Goal: Task Accomplishment & Management: Manage account settings

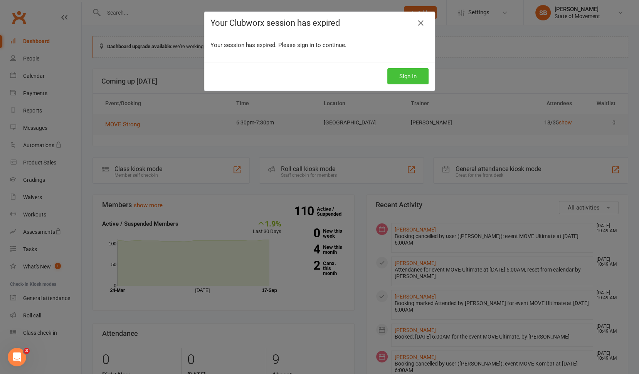
click at [408, 76] on button "Sign In" at bounding box center [408, 76] width 41 height 16
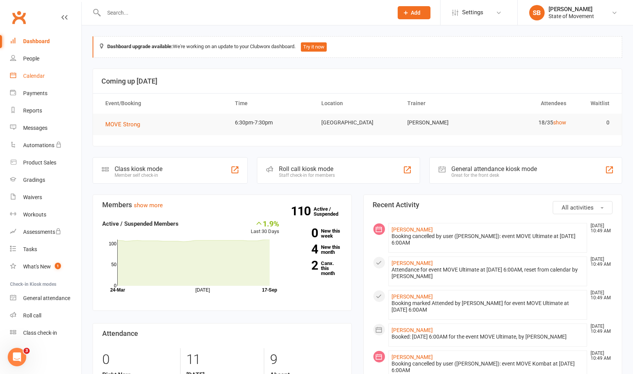
click at [39, 75] on div "Calendar" at bounding box center [34, 76] width 22 height 6
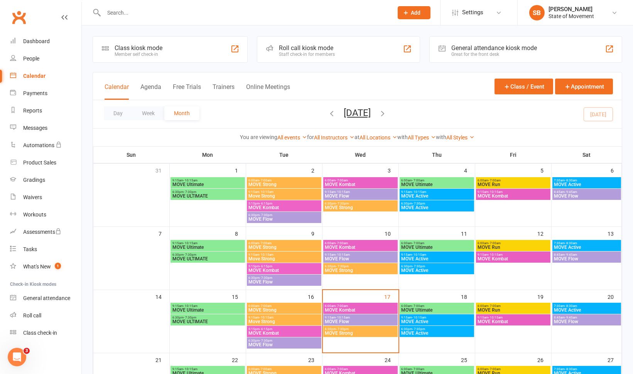
click at [293, 52] on div "Staff check-in for members" at bounding box center [307, 54] width 56 height 5
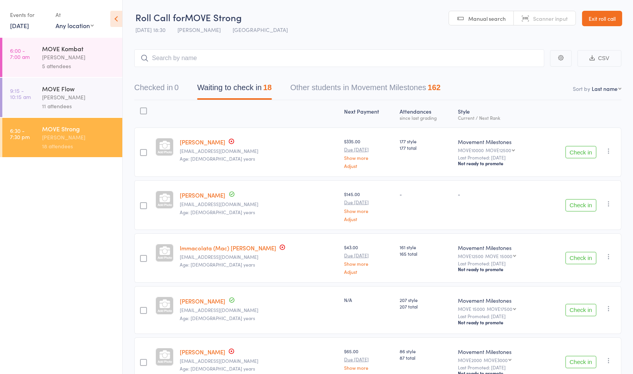
click at [608, 149] on icon "button" at bounding box center [609, 151] width 8 height 8
click at [583, 227] on li "Remove" at bounding box center [581, 228] width 64 height 10
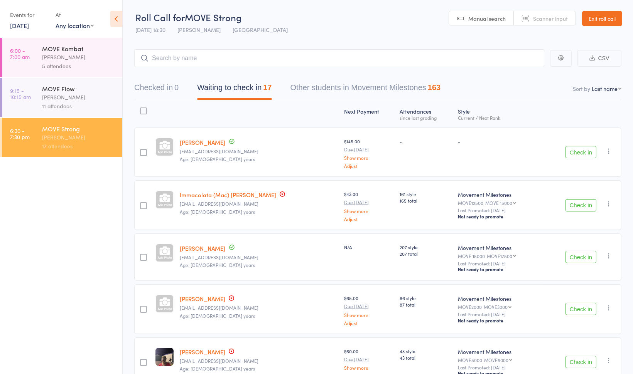
click at [22, 28] on link "[DATE]" at bounding box center [19, 25] width 19 height 8
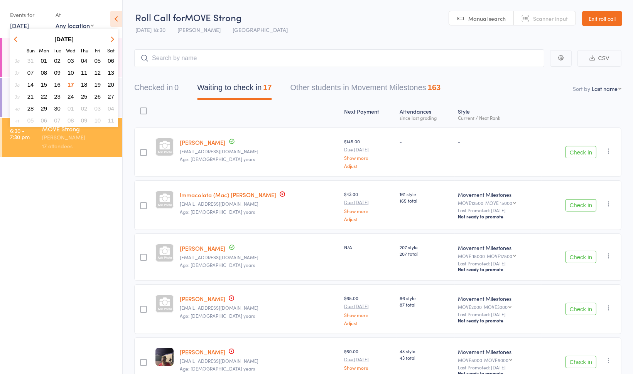
click at [56, 82] on span "16" at bounding box center [57, 84] width 7 height 7
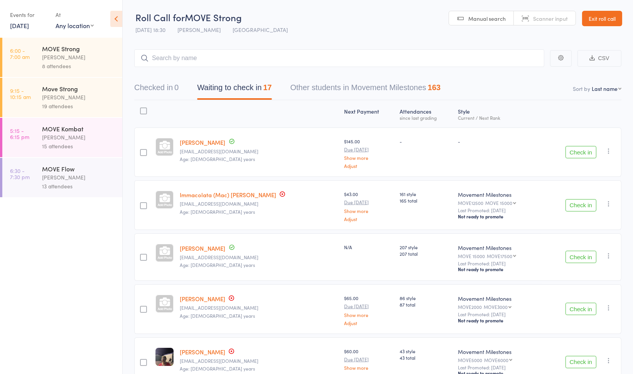
click at [71, 173] on div "MOVE Flow" at bounding box center [79, 169] width 74 height 8
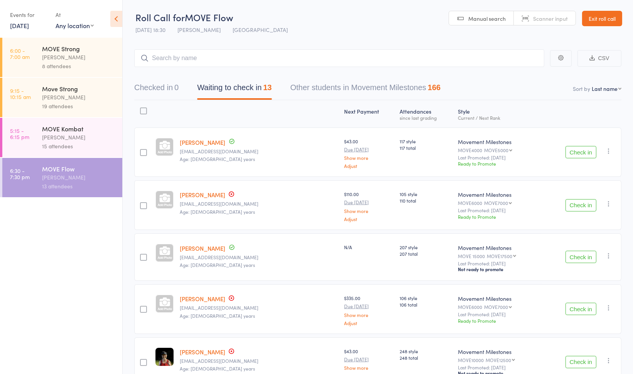
click at [578, 152] on button "Check in" at bounding box center [580, 152] width 31 height 12
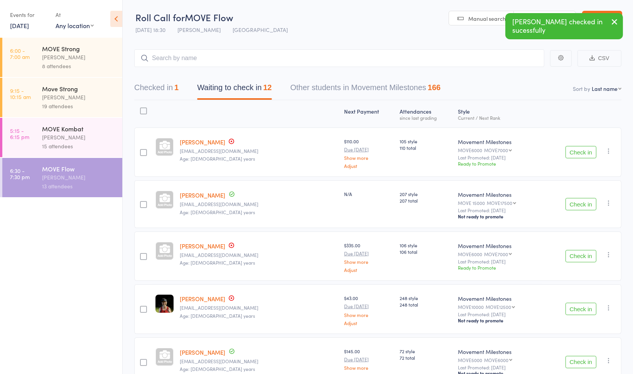
click at [575, 202] on button "Check in" at bounding box center [580, 204] width 31 height 12
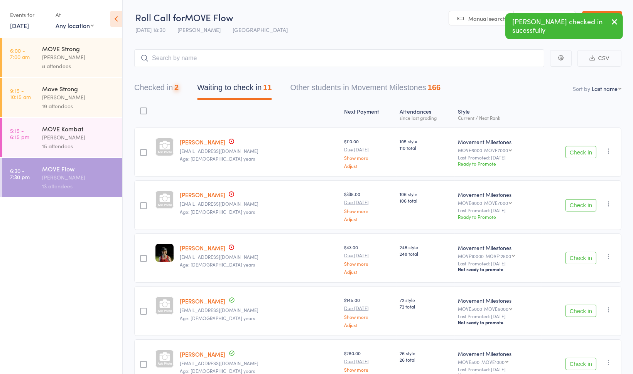
click at [576, 203] on button "Check in" at bounding box center [580, 205] width 31 height 12
click at [576, 202] on button "Check in" at bounding box center [580, 205] width 31 height 12
click at [610, 203] on icon "button" at bounding box center [609, 204] width 8 height 8
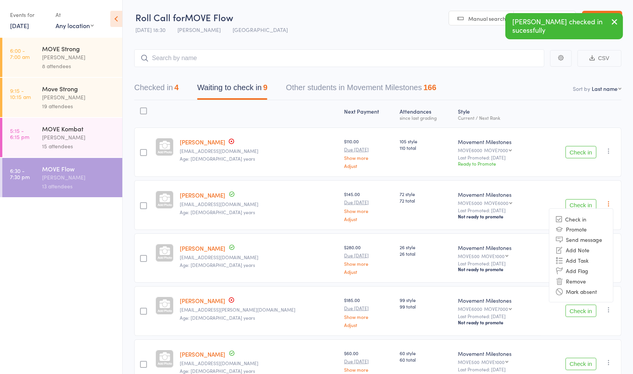
click at [585, 279] on li "Remove" at bounding box center [581, 281] width 64 height 10
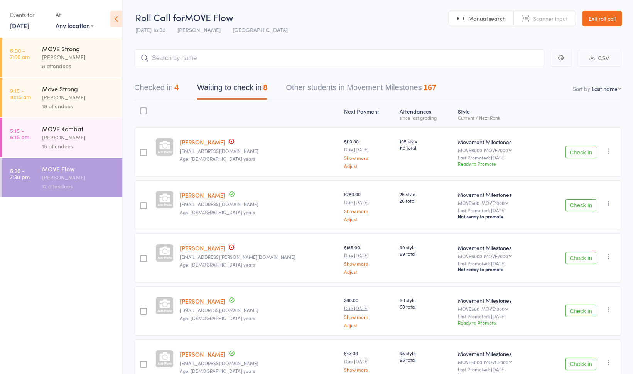
click at [576, 308] on button "Check in" at bounding box center [580, 311] width 31 height 12
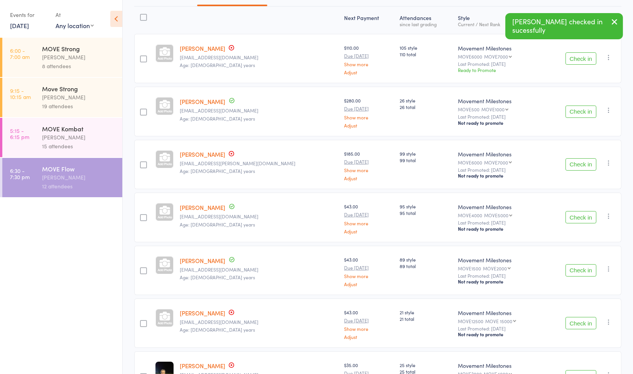
scroll to position [112, 0]
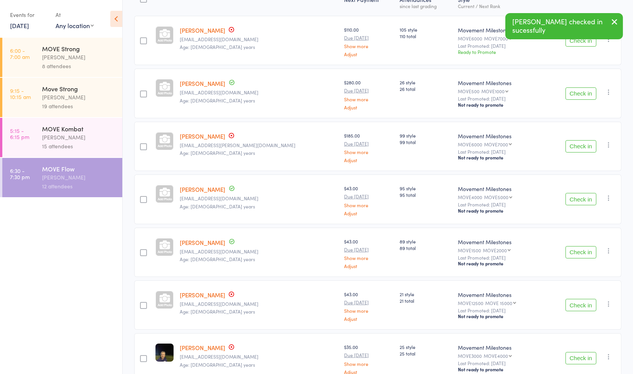
click at [578, 305] on button "Check in" at bounding box center [580, 305] width 31 height 12
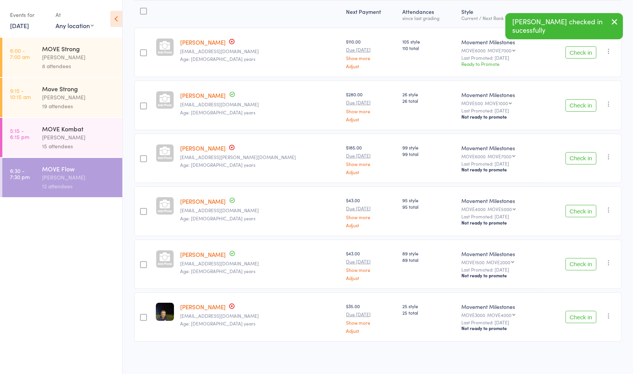
click at [608, 313] on icon "button" at bounding box center [609, 316] width 8 height 8
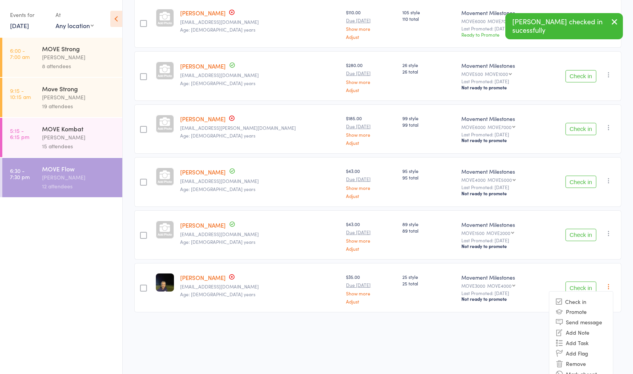
scroll to position [138, 0]
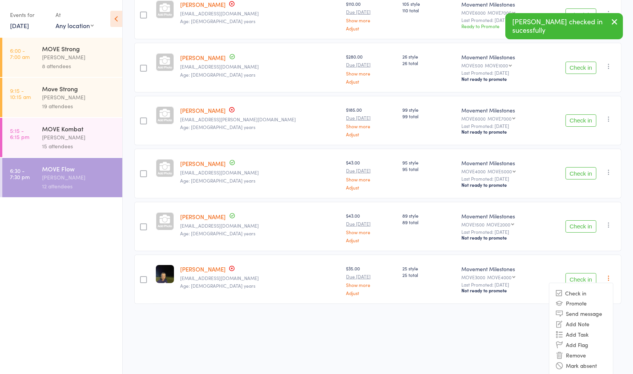
click at [585, 354] on li "Remove" at bounding box center [581, 355] width 64 height 10
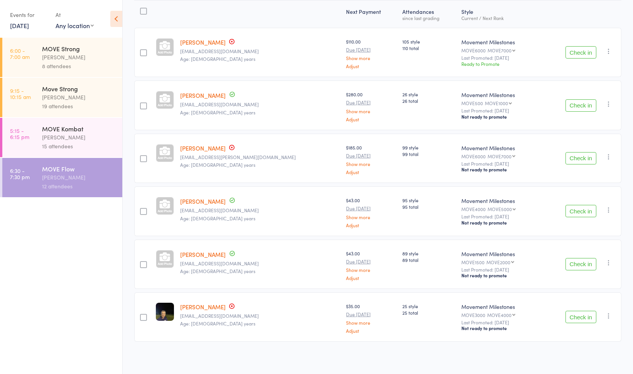
scroll to position [47, 0]
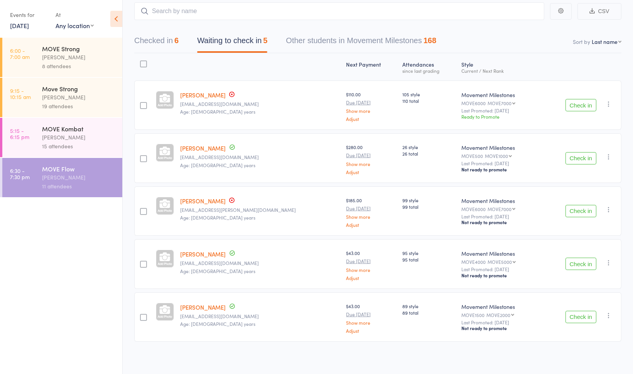
click at [608, 262] on icon "button" at bounding box center [609, 263] width 8 height 8
click at [576, 338] on li "Remove" at bounding box center [581, 340] width 64 height 10
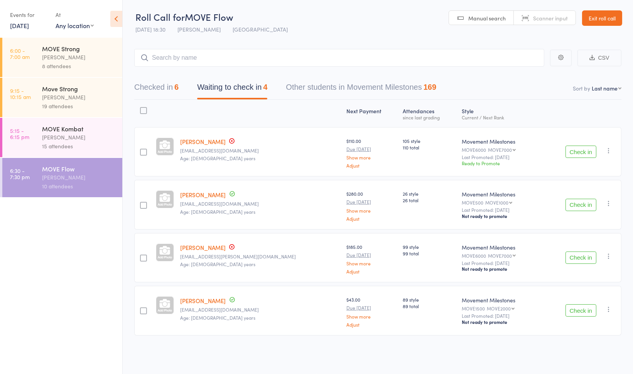
click at [609, 309] on icon "button" at bounding box center [609, 310] width 8 height 8
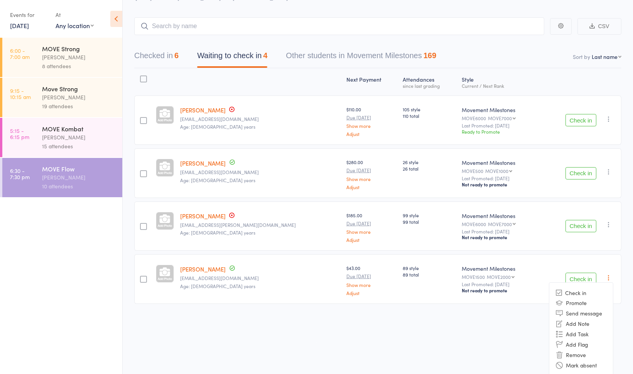
scroll to position [32, 0]
click at [593, 350] on li "Remove" at bounding box center [581, 355] width 64 height 10
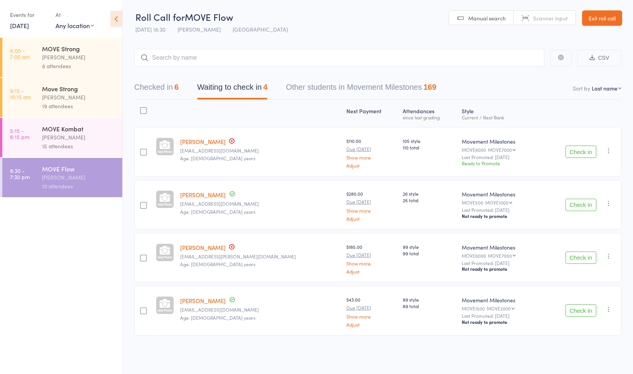
scroll to position [0, 0]
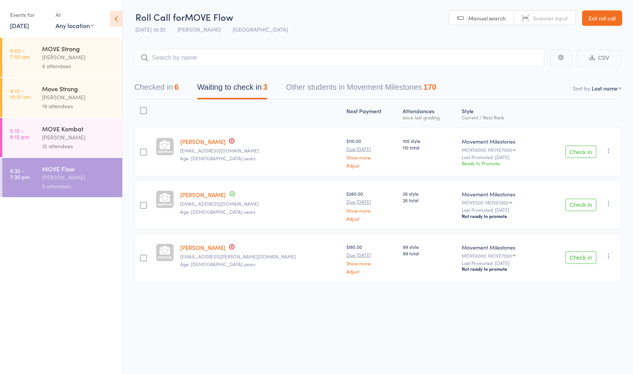
click at [86, 138] on div "[PERSON_NAME]" at bounding box center [79, 137] width 74 height 9
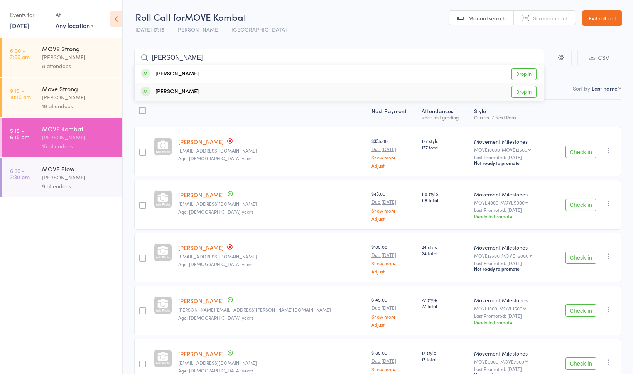
type input "[PERSON_NAME]"
click at [198, 93] on div "[PERSON_NAME] Drop in" at bounding box center [339, 91] width 409 height 17
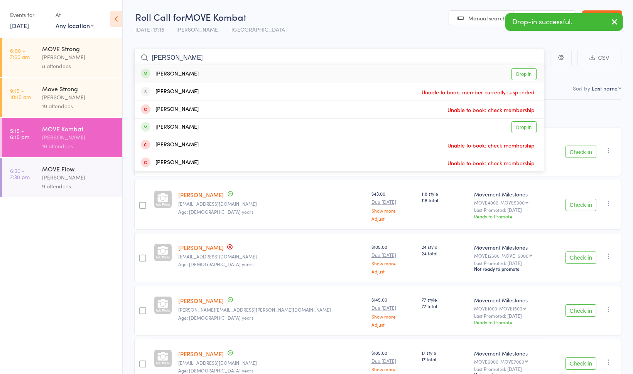
type input "[PERSON_NAME]"
click at [199, 80] on div "[PERSON_NAME] Drop in" at bounding box center [339, 74] width 409 height 18
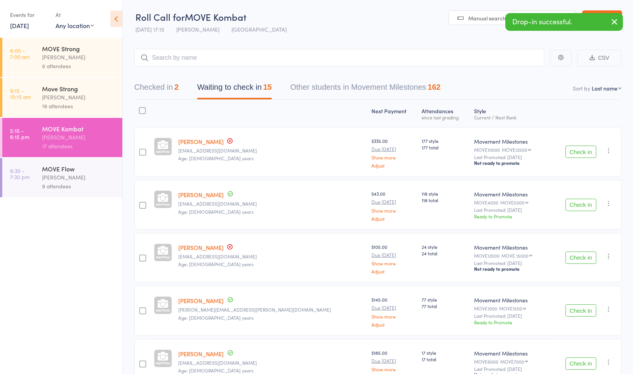
click at [576, 154] on button "Check in" at bounding box center [580, 152] width 31 height 12
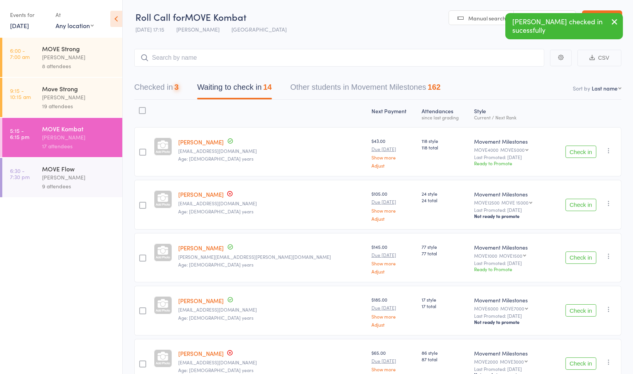
click at [576, 154] on button "Check in" at bounding box center [580, 152] width 31 height 12
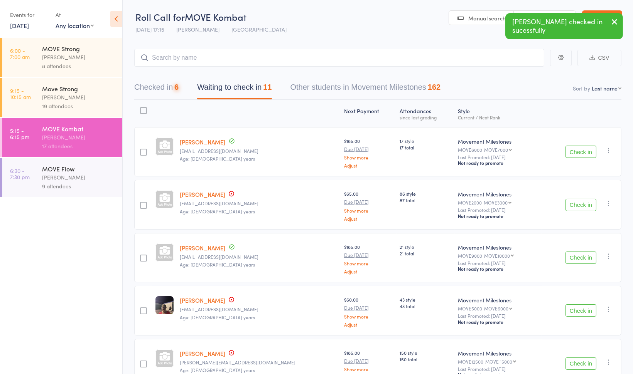
click at [576, 154] on button "Check in" at bounding box center [580, 152] width 31 height 12
click at [579, 258] on button "Check in" at bounding box center [580, 258] width 31 height 12
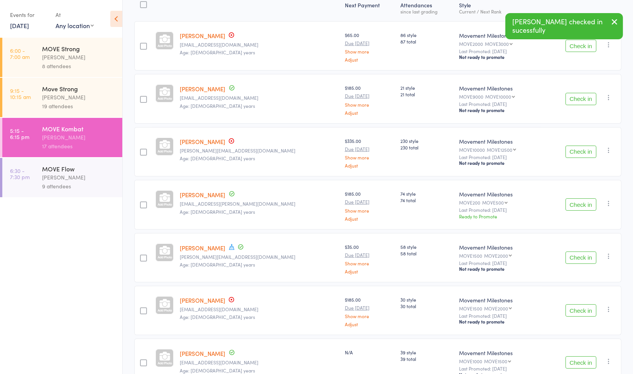
scroll to position [108, 0]
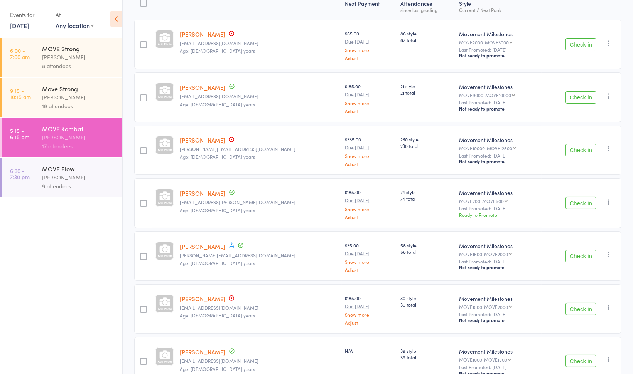
click at [575, 256] on button "Check in" at bounding box center [580, 256] width 31 height 12
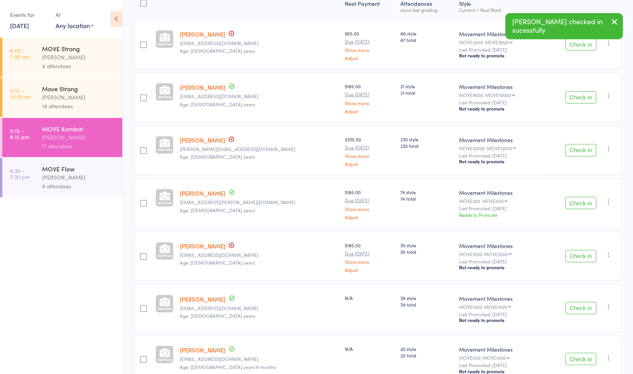
scroll to position [150, 0]
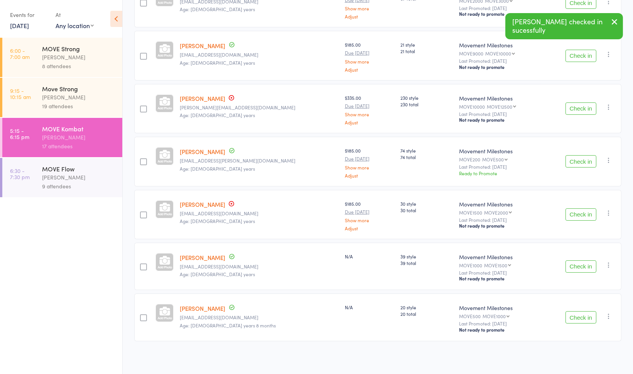
click at [579, 315] on button "Check in" at bounding box center [580, 318] width 31 height 12
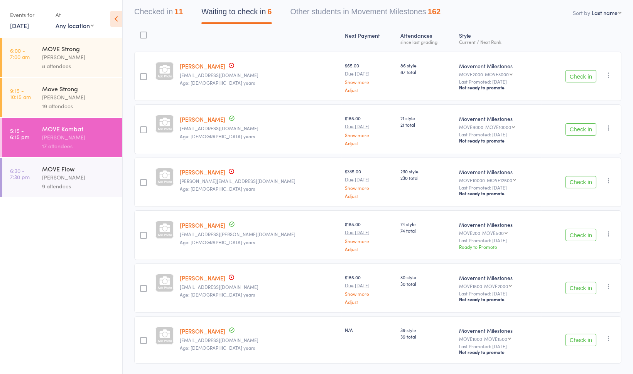
scroll to position [79, 0]
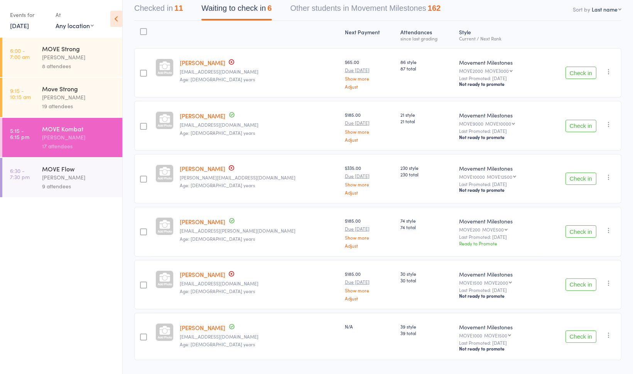
click at [609, 334] on icon "button" at bounding box center [609, 336] width 8 height 8
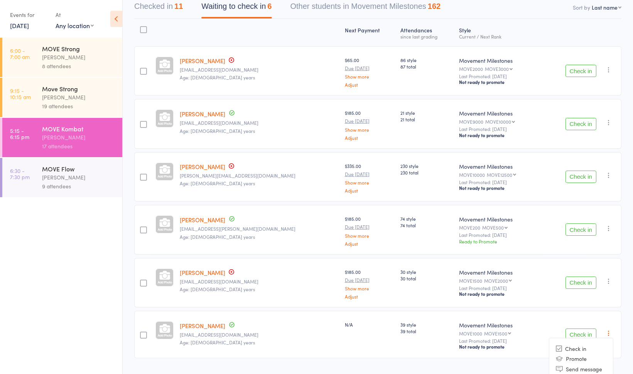
scroll to position [137, 0]
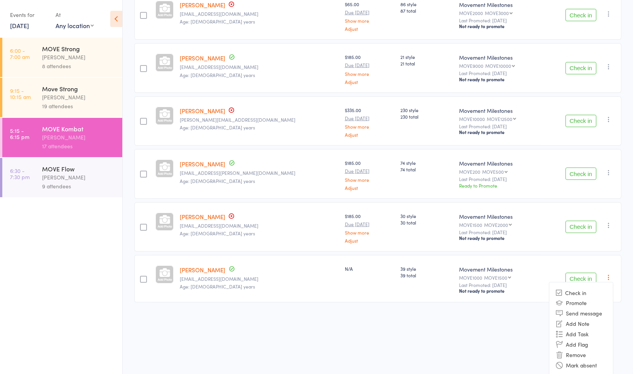
click at [592, 351] on li "Remove" at bounding box center [581, 355] width 64 height 10
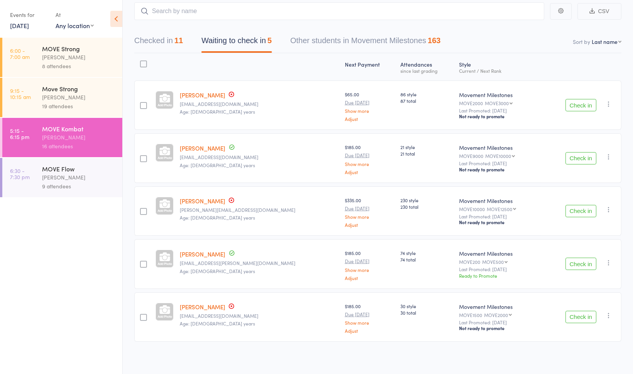
scroll to position [0, 0]
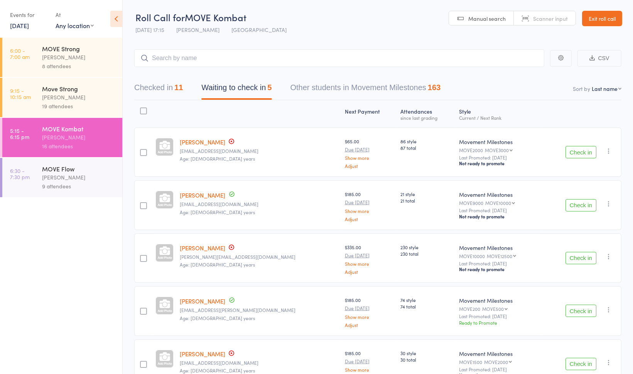
click at [608, 20] on link "Exit roll call" at bounding box center [602, 18] width 40 height 15
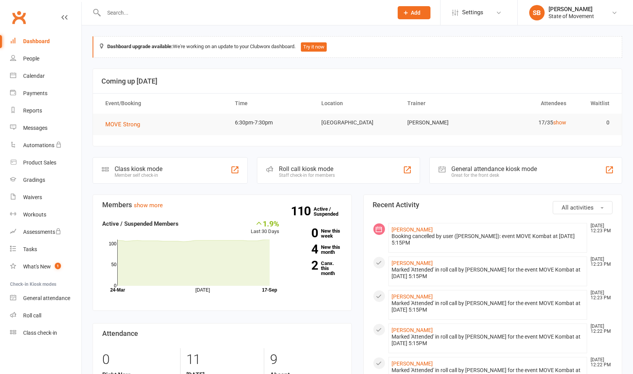
click at [260, 13] on input "text" at bounding box center [244, 12] width 286 height 11
type input "dillo"
click at [227, 35] on div "Dillon Eldredge dilloneldredge67@gmail.com" at bounding box center [205, 34] width 225 height 16
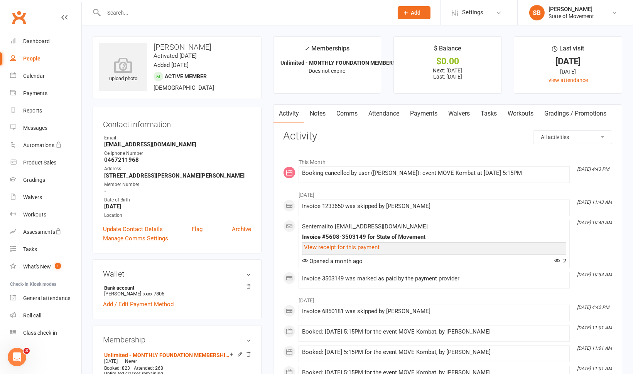
click at [426, 113] on link "Payments" at bounding box center [423, 114] width 38 height 18
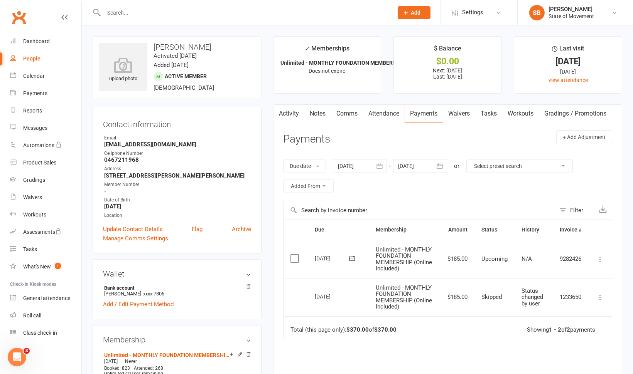
click at [602, 257] on icon at bounding box center [600, 260] width 8 height 8
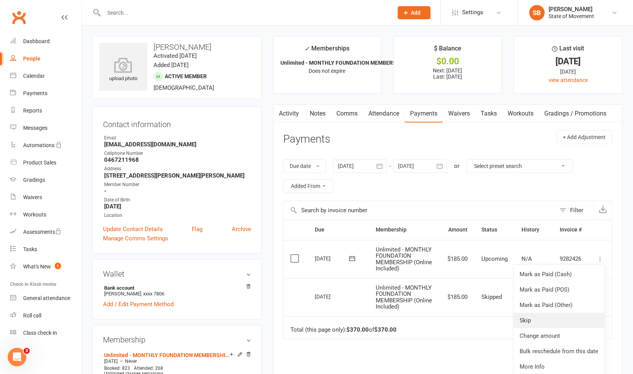
click at [559, 321] on link "Skip" at bounding box center [558, 320] width 91 height 15
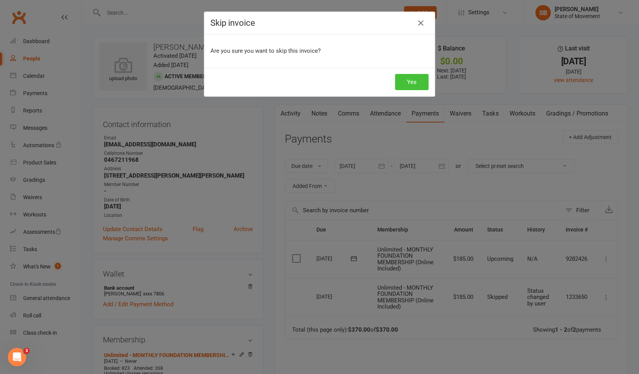
click at [408, 76] on button "Yes" at bounding box center [412, 82] width 34 height 16
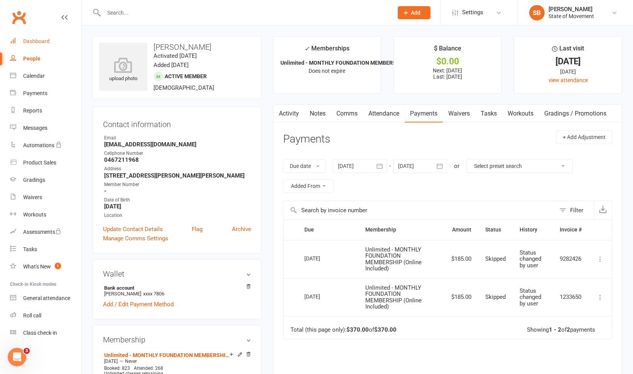
click at [44, 39] on div "Dashboard" at bounding box center [36, 41] width 27 height 6
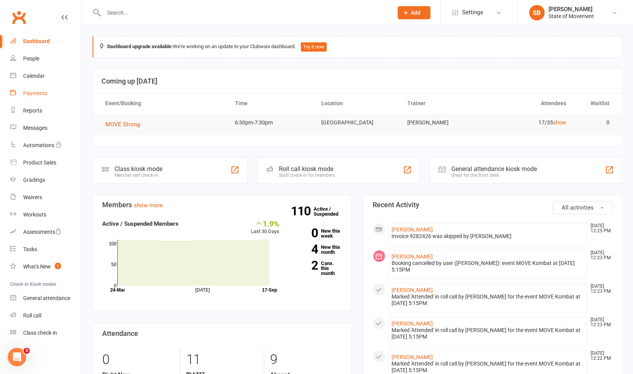
click at [34, 91] on div "Payments" at bounding box center [35, 93] width 24 height 6
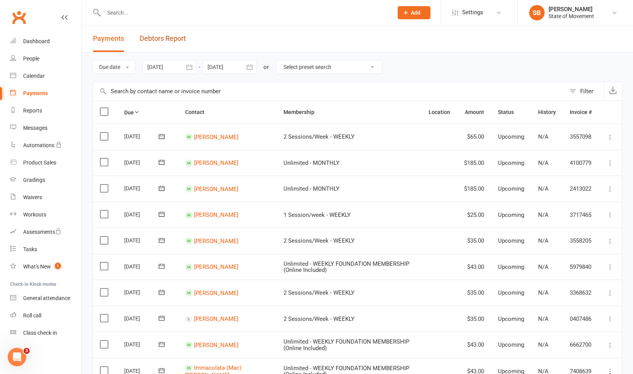
click at [158, 34] on link "Debtors Report" at bounding box center [163, 38] width 46 height 27
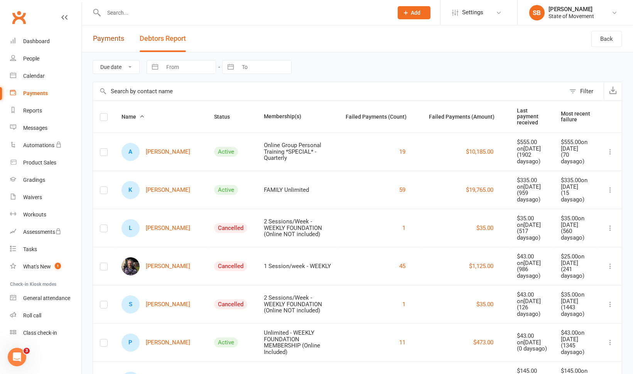
click at [115, 35] on link "Payments" at bounding box center [108, 38] width 31 height 27
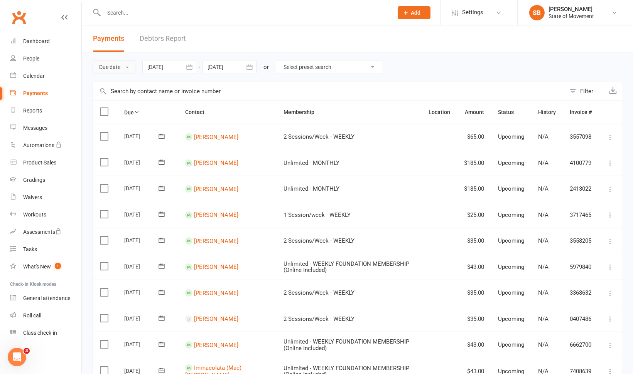
click at [130, 64] on button "Due date" at bounding box center [114, 67] width 43 height 14
click at [126, 96] on link "Date paid" at bounding box center [131, 99] width 76 height 15
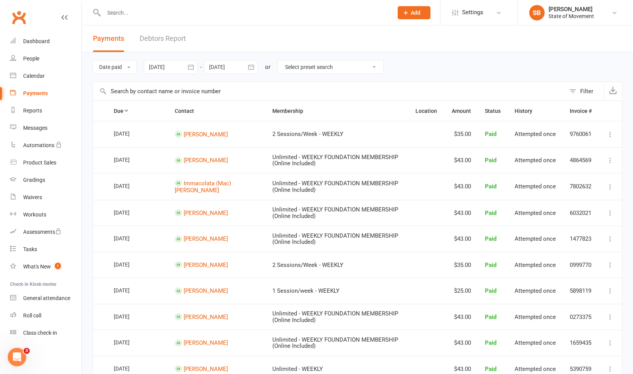
click at [195, 64] on icon "button" at bounding box center [191, 67] width 8 height 8
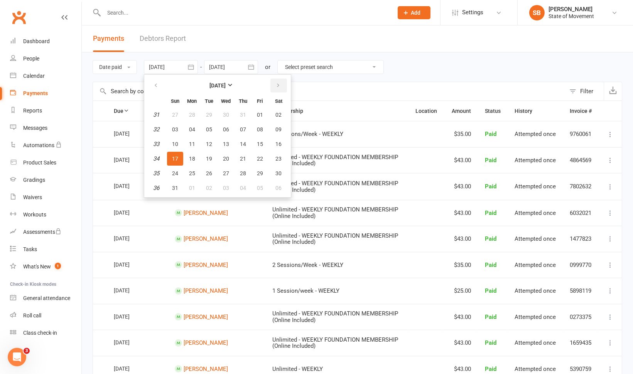
click at [284, 86] on button "button" at bounding box center [278, 86] width 17 height 14
click at [212, 142] on span "16" at bounding box center [209, 144] width 6 height 6
type input "16 Sep 2025"
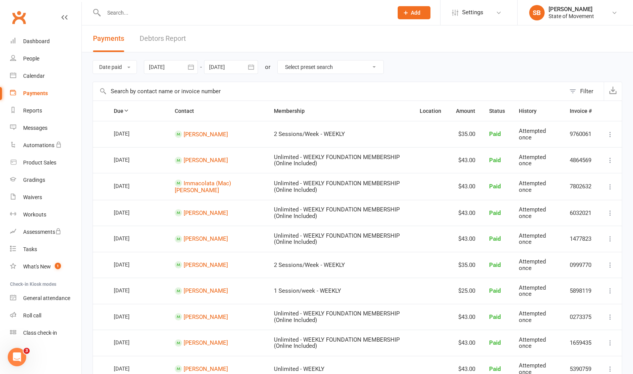
click at [249, 69] on icon "button" at bounding box center [251, 67] width 8 height 8
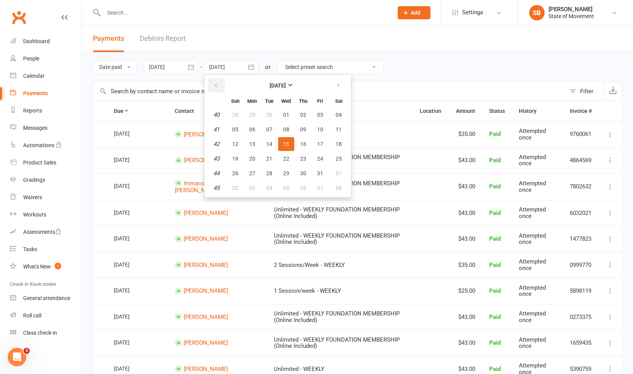
click at [221, 86] on button "button" at bounding box center [216, 86] width 17 height 14
click at [285, 146] on span "17" at bounding box center [286, 144] width 6 height 6
type input "17 Sep 2025"
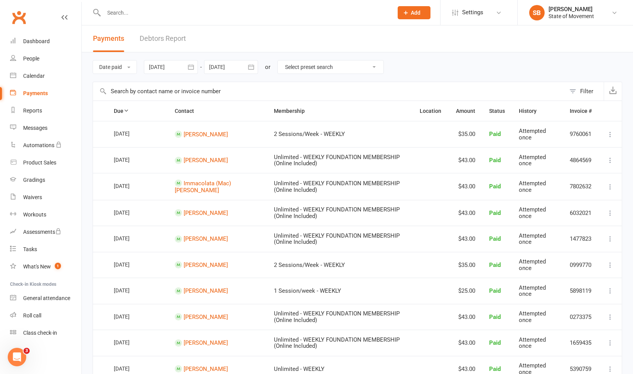
click at [493, 12] on link "Settings" at bounding box center [479, 12] width 54 height 17
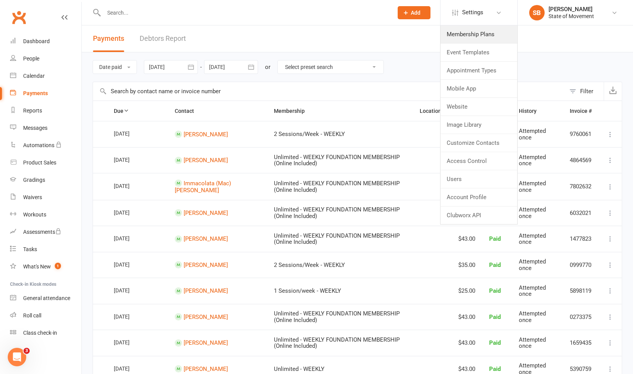
click at [475, 34] on link "Membership Plans" at bounding box center [478, 34] width 77 height 18
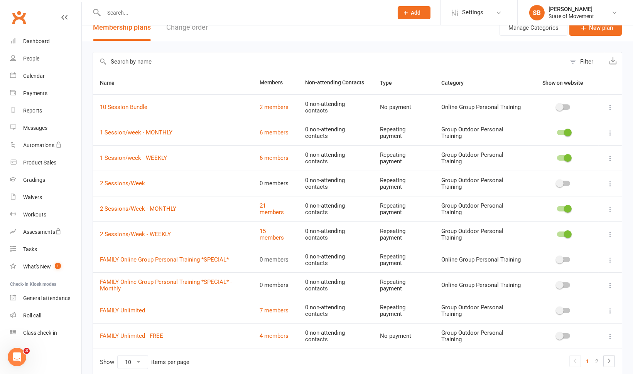
scroll to position [9, 0]
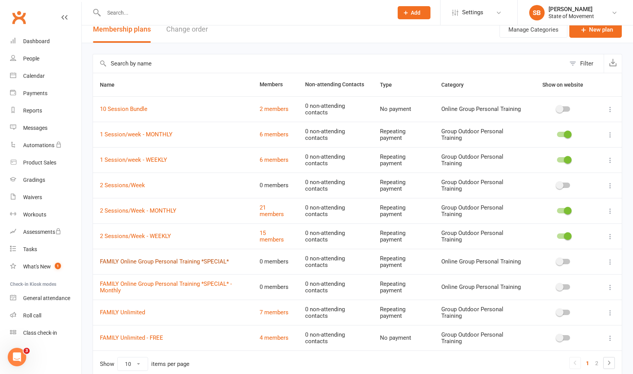
click at [211, 259] on link "FAMILY Online Group Personal Training *SPECIAL*" at bounding box center [164, 261] width 129 height 7
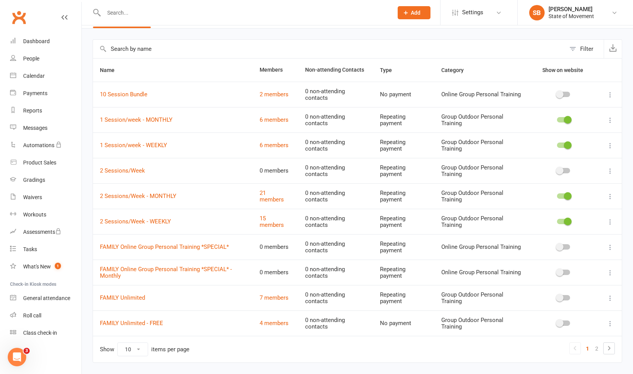
scroll to position [25, 0]
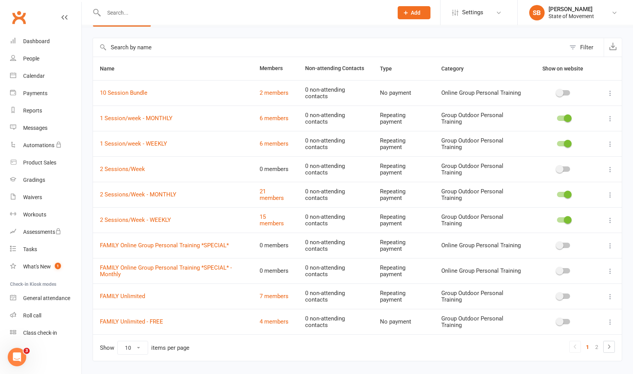
click at [608, 345] on icon at bounding box center [608, 346] width 9 height 9
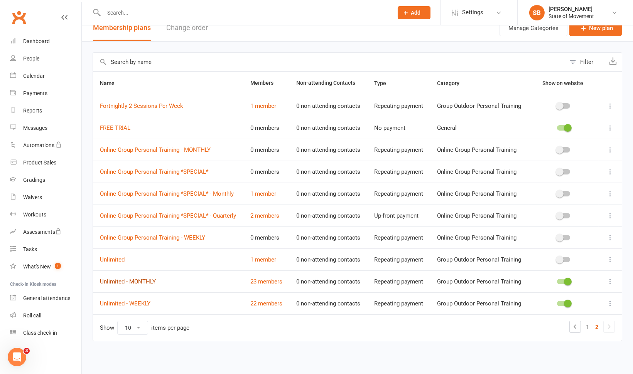
click at [133, 285] on link "Unlimited - MONTHLY" at bounding box center [128, 281] width 56 height 7
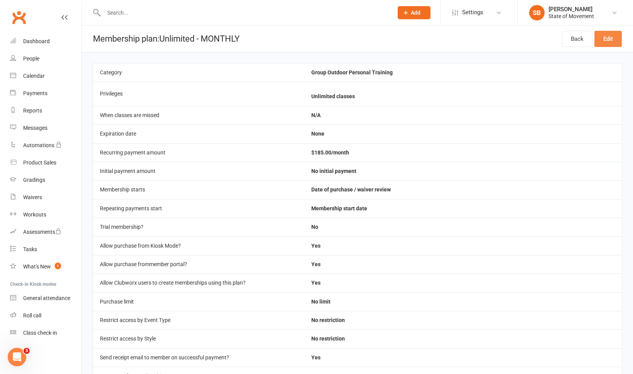
click at [605, 40] on link "Edit" at bounding box center [607, 39] width 27 height 16
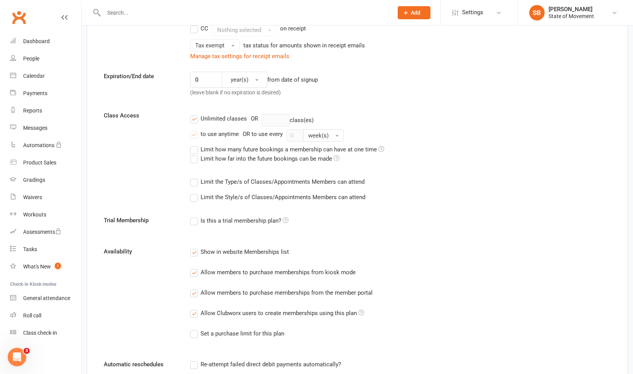
scroll to position [60, 0]
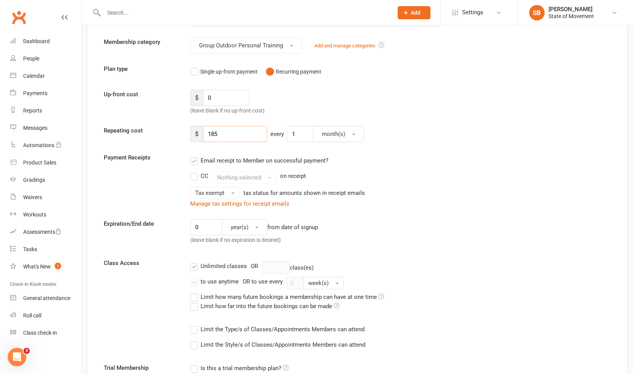
click at [227, 136] on input "185" at bounding box center [235, 134] width 64 height 16
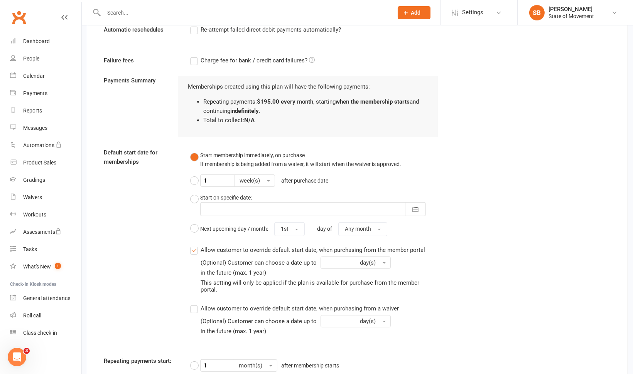
scroll to position [636, 0]
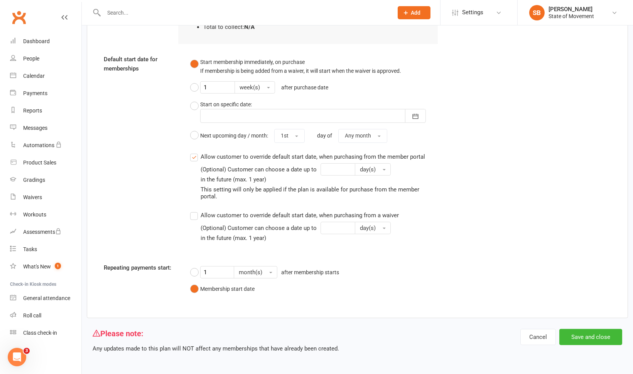
type input "195"
click at [575, 332] on button "Save and close" at bounding box center [590, 337] width 63 height 16
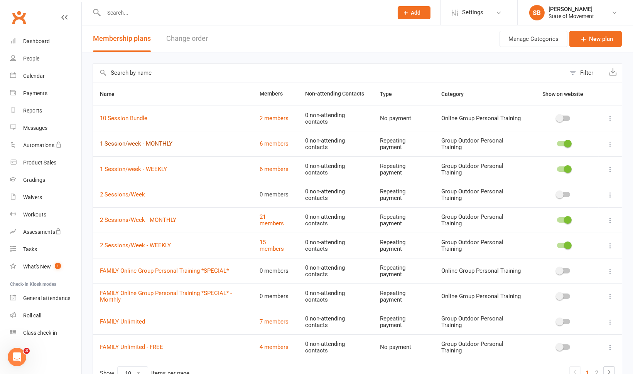
click at [142, 142] on link "1 Session/week - MONTHLY" at bounding box center [136, 143] width 72 height 7
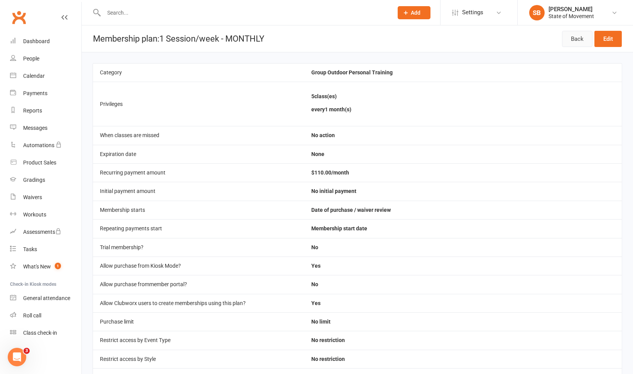
click at [576, 37] on link "Back" at bounding box center [577, 39] width 30 height 16
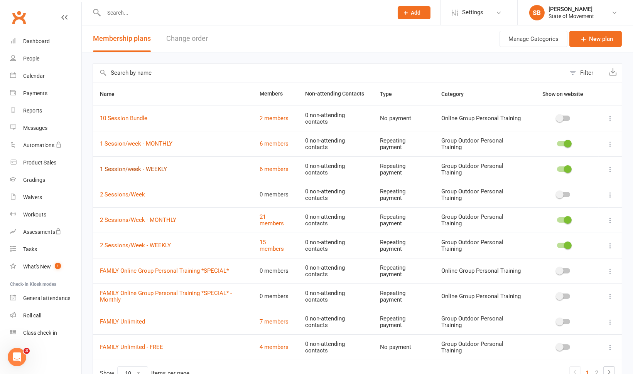
click at [133, 169] on link "1 Session/week - WEEKLY" at bounding box center [133, 169] width 67 height 7
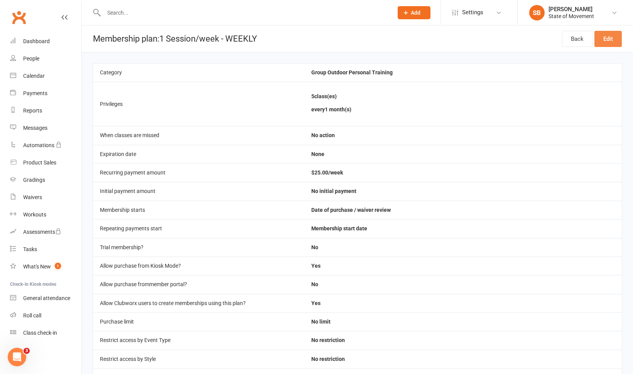
click at [605, 43] on link "Edit" at bounding box center [607, 39] width 27 height 16
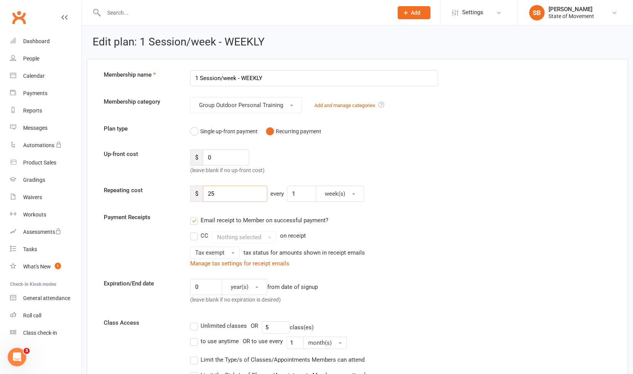
click at [218, 190] on input "25" at bounding box center [235, 194] width 64 height 16
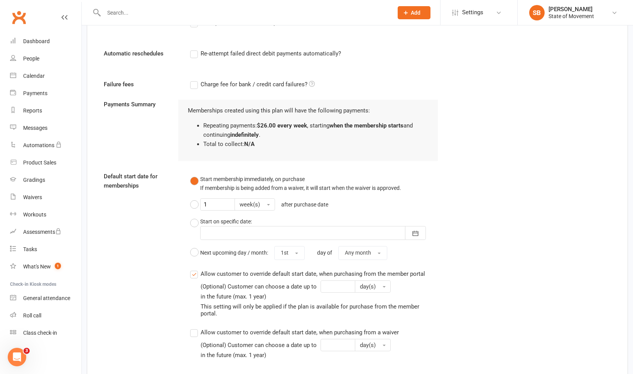
scroll to position [627, 0]
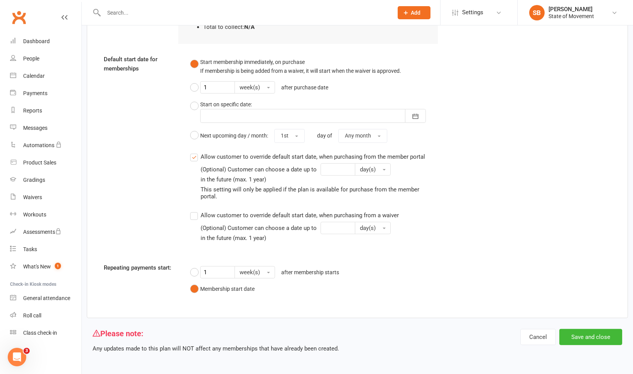
type input "26"
click at [580, 335] on button "Save and close" at bounding box center [590, 337] width 63 height 16
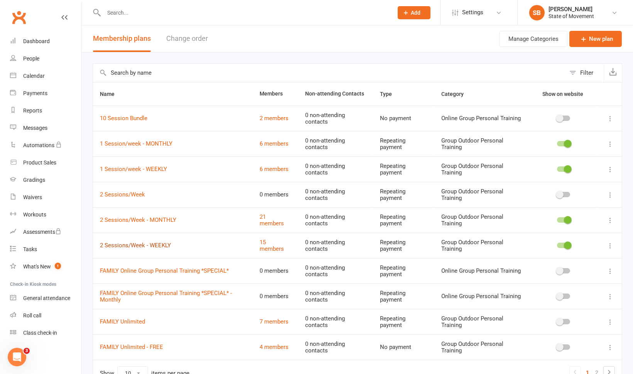
click at [156, 243] on link "2 Sessions/Week - WEEKLY" at bounding box center [135, 245] width 71 height 7
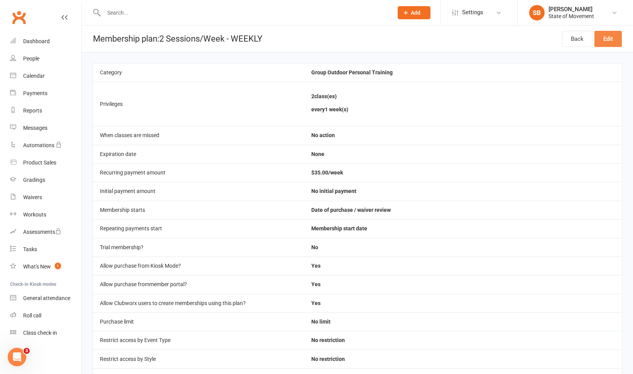
click at [608, 37] on link "Edit" at bounding box center [607, 39] width 27 height 16
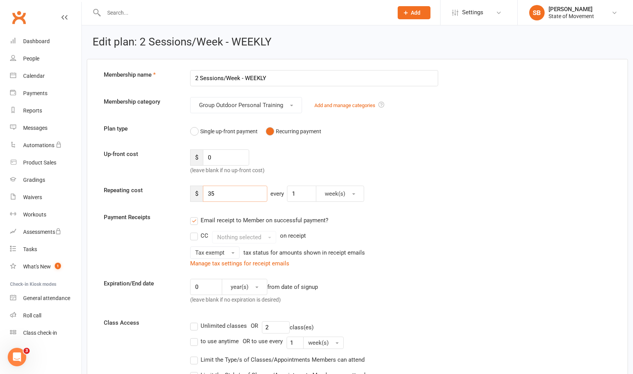
click at [226, 193] on input "35" at bounding box center [235, 194] width 64 height 16
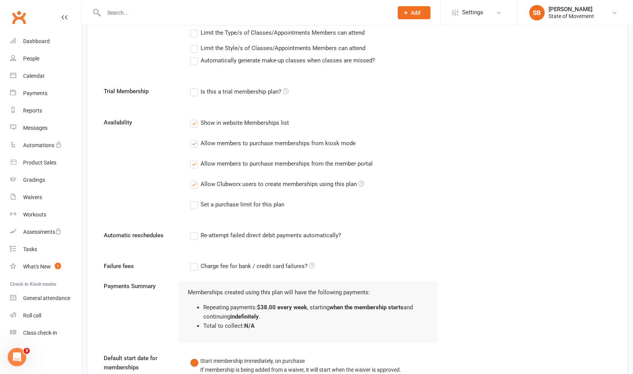
scroll to position [627, 0]
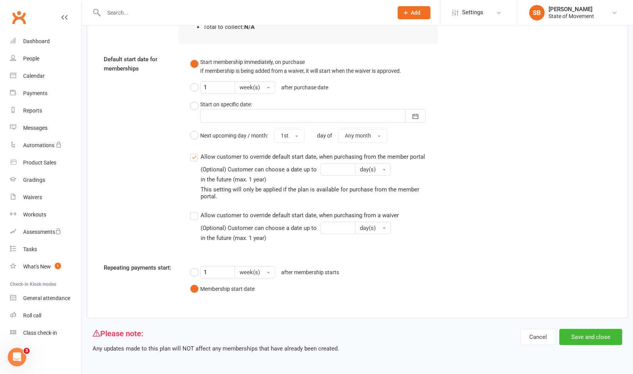
type input "38"
click at [586, 341] on button "Save and close" at bounding box center [590, 337] width 63 height 16
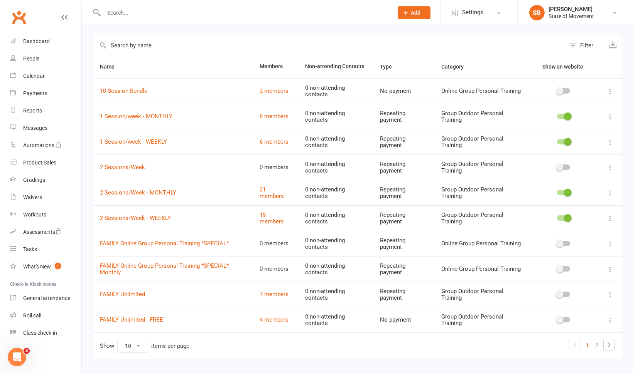
scroll to position [42, 0]
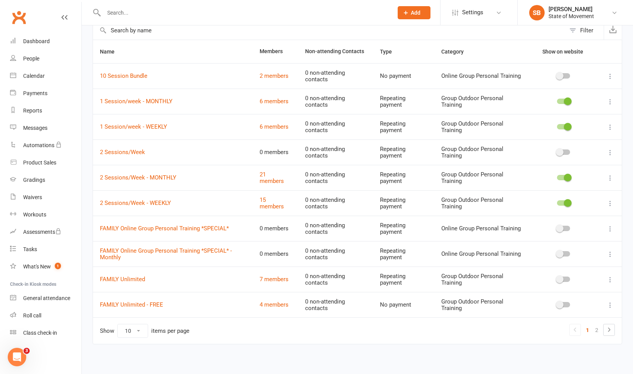
click at [612, 325] on icon at bounding box center [608, 329] width 9 height 9
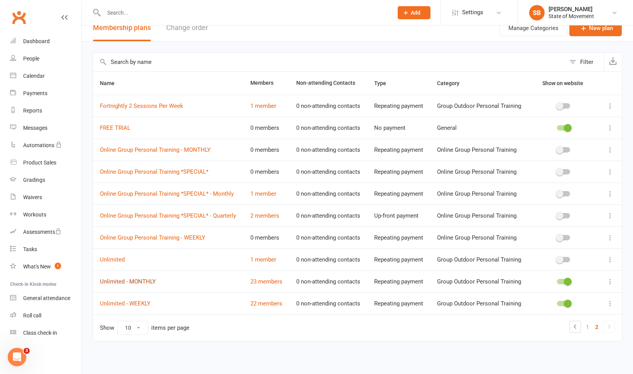
click at [131, 278] on link "Unlimited - MONTHLY" at bounding box center [128, 281] width 56 height 7
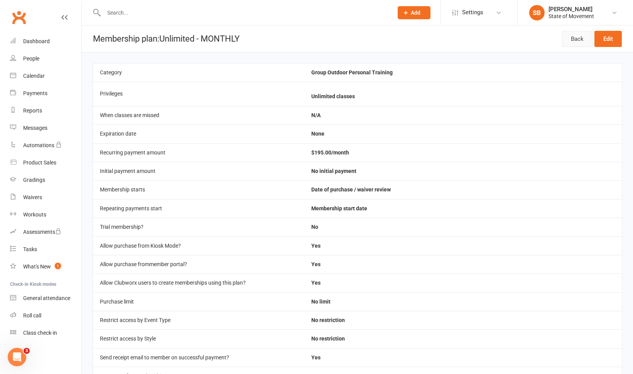
click at [573, 39] on link "Back" at bounding box center [577, 39] width 30 height 16
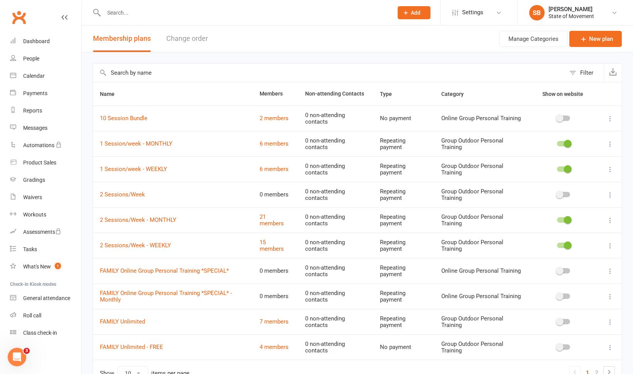
click at [610, 368] on icon at bounding box center [608, 372] width 9 height 9
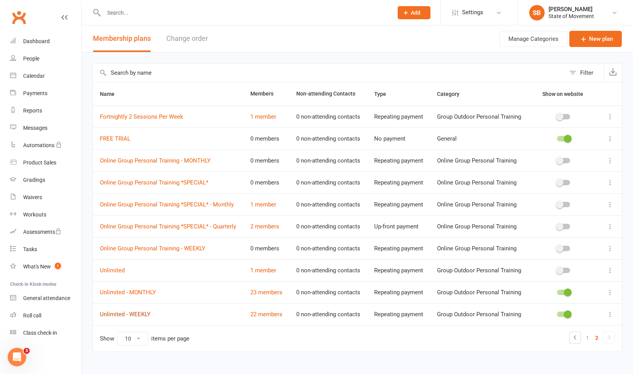
click at [134, 318] on link "Unlimited - WEEKLY" at bounding box center [125, 314] width 51 height 7
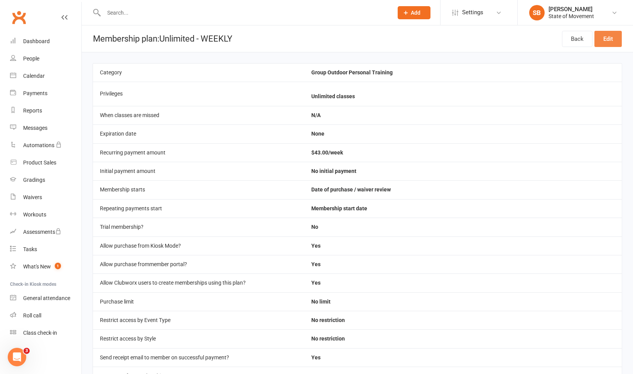
click at [612, 40] on link "Edit" at bounding box center [607, 39] width 27 height 16
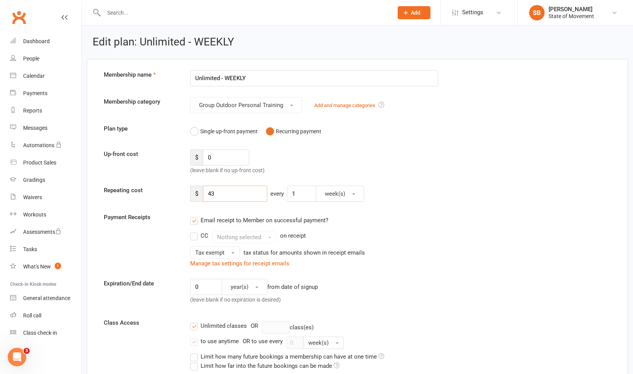
click at [222, 190] on input "43" at bounding box center [235, 194] width 64 height 16
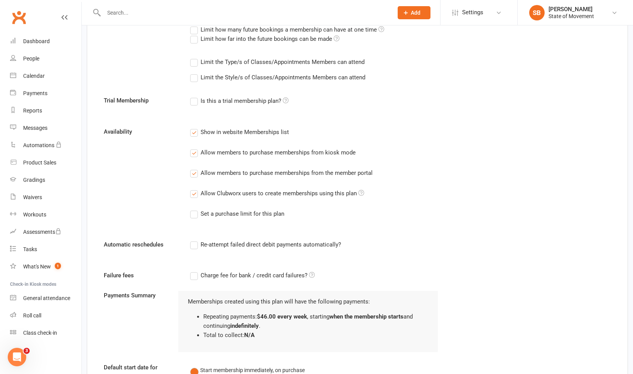
scroll to position [544, 0]
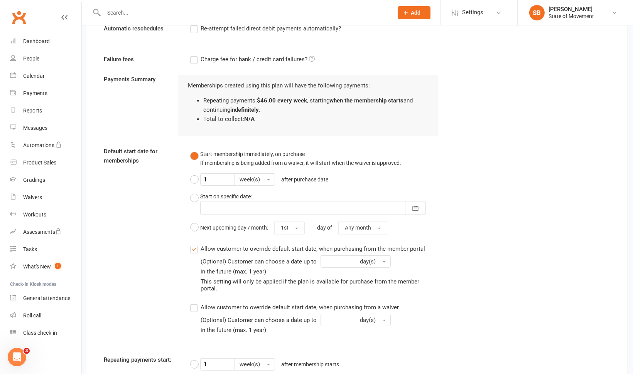
type input "46"
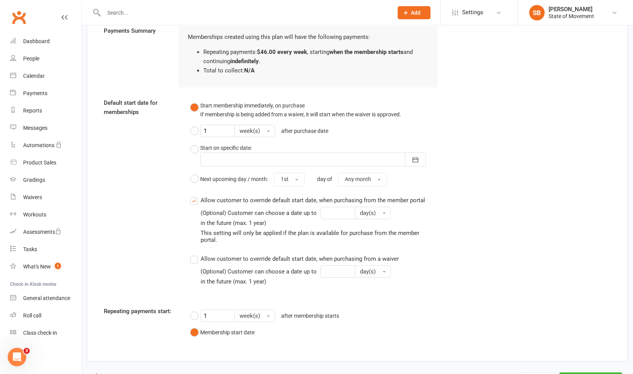
scroll to position [636, 0]
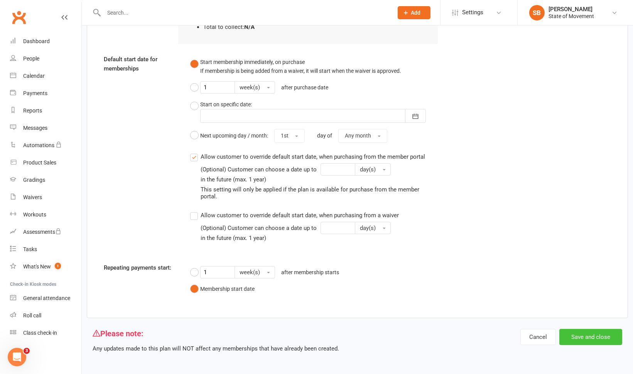
click at [607, 336] on button "Save and close" at bounding box center [590, 337] width 63 height 16
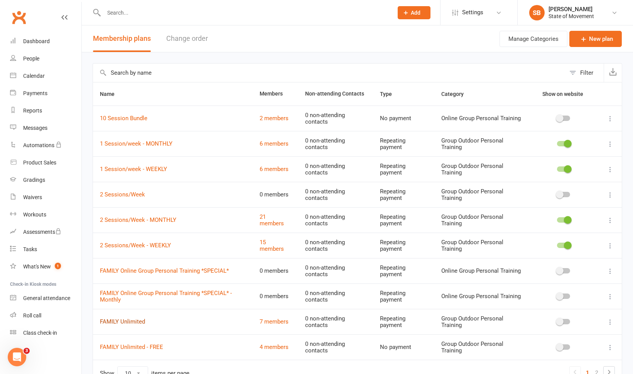
click at [130, 318] on link "FAMILY Unlimited" at bounding box center [122, 321] width 45 height 7
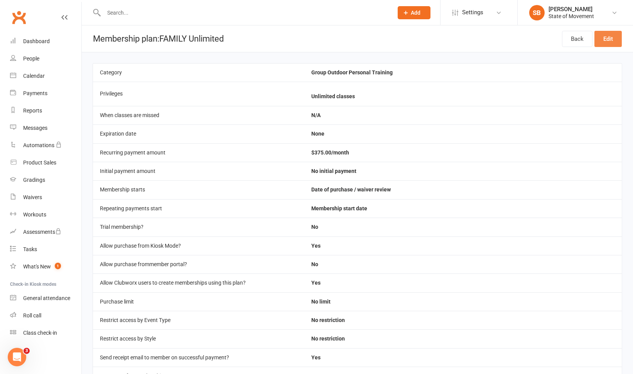
click at [610, 36] on link "Edit" at bounding box center [607, 39] width 27 height 16
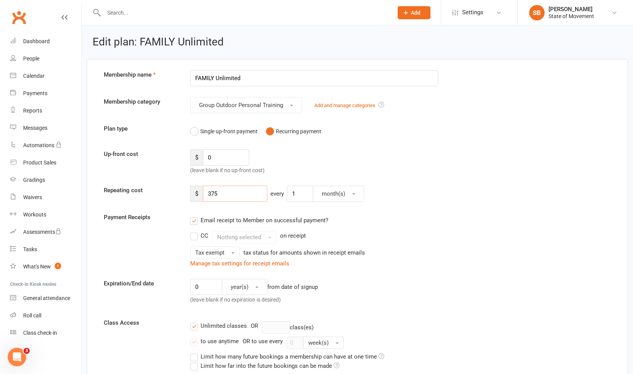
click at [223, 195] on input "375" at bounding box center [235, 194] width 64 height 16
click at [247, 78] on input "FAMILY Unlimited" at bounding box center [314, 78] width 248 height 16
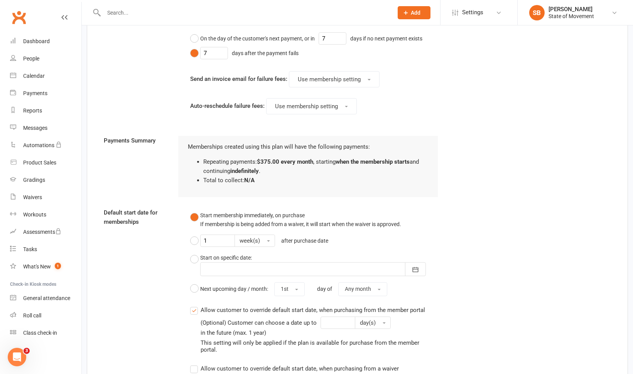
scroll to position [768, 0]
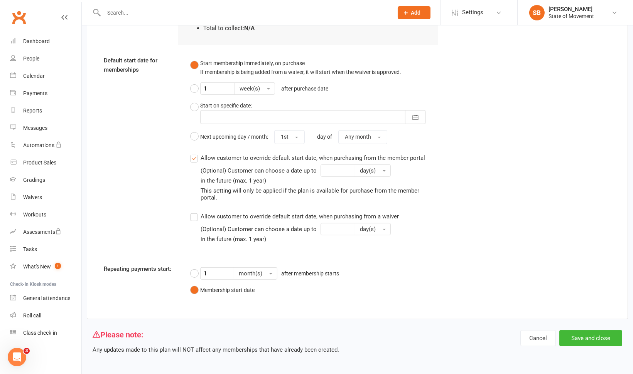
type input "FAMILY Unlimited - 2 adults + 2 Children (15 & Under)"
click at [598, 338] on button "Save and close" at bounding box center [590, 338] width 63 height 16
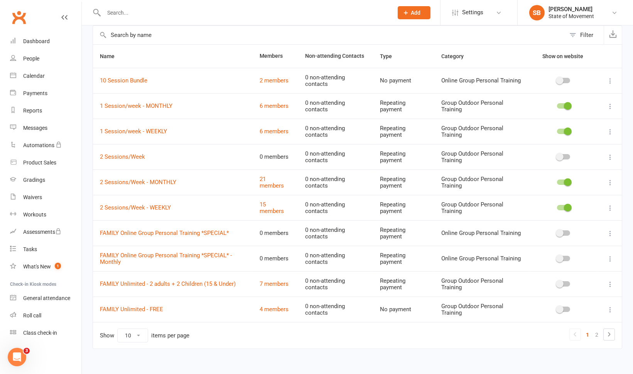
scroll to position [42, 0]
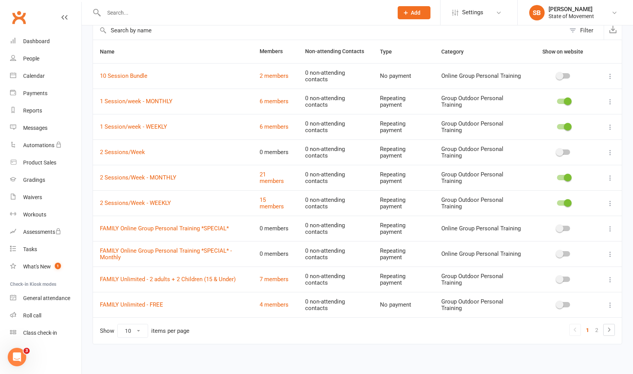
click at [564, 278] on div at bounding box center [563, 279] width 13 height 5
click at [557, 278] on input "checkbox" at bounding box center [557, 278] width 0 height 0
click at [139, 303] on link "FAMILY Unlimited - FREE" at bounding box center [131, 305] width 63 height 7
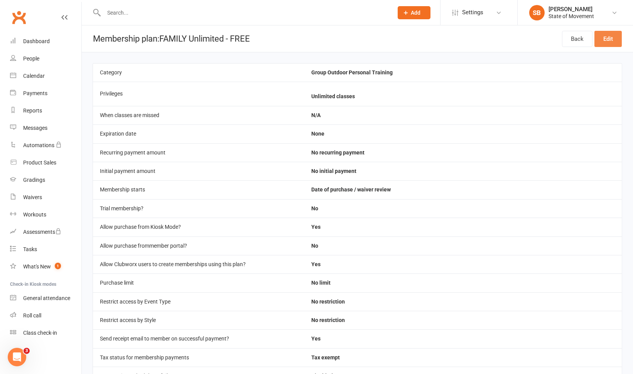
click at [600, 39] on link "Edit" at bounding box center [607, 39] width 27 height 16
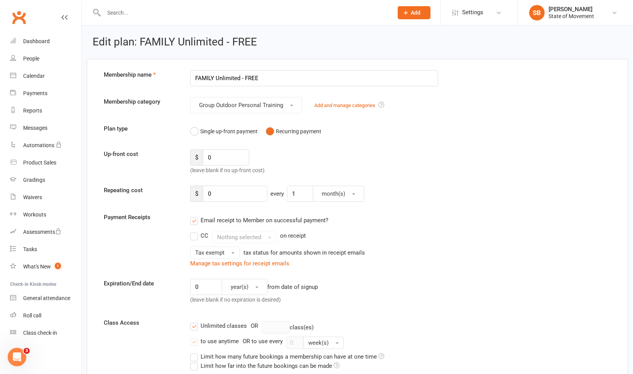
click at [215, 78] on input "FAMILY Unlimited - FREE" at bounding box center [314, 78] width 248 height 16
drag, startPoint x: 267, startPoint y: 79, endPoint x: 295, endPoint y: 80, distance: 28.2
click at [295, 80] on input "FAMILY Members Unlimited - FREE" at bounding box center [314, 78] width 248 height 16
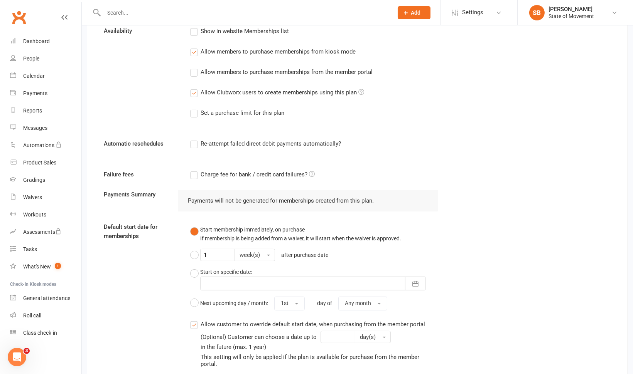
scroll to position [552, 0]
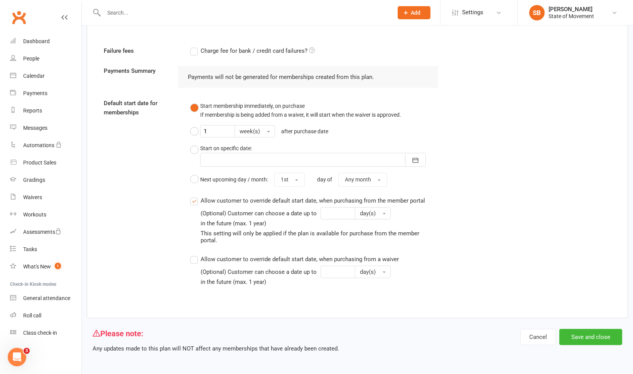
type input "FAMILY Members Unlimited"
click at [595, 336] on button "Save and close" at bounding box center [590, 337] width 63 height 16
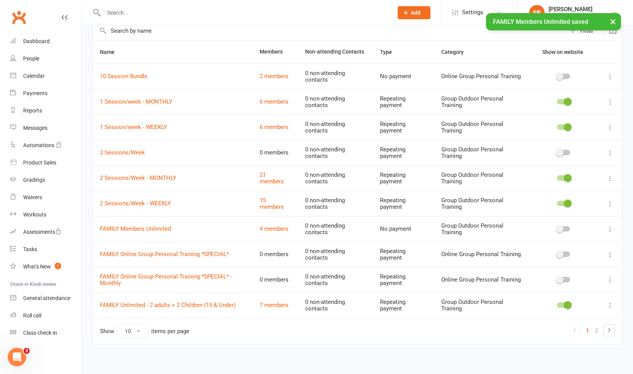
scroll to position [42, 0]
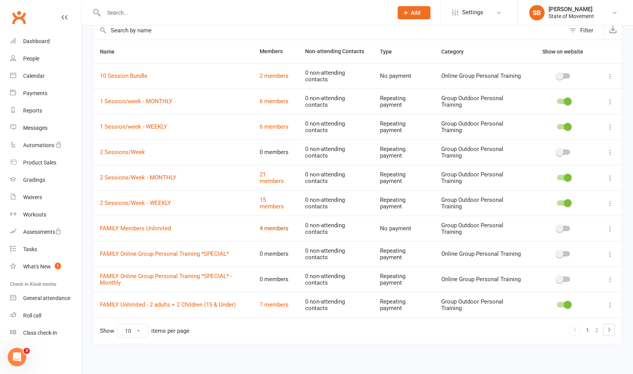
click at [270, 227] on link "4 members" at bounding box center [274, 228] width 29 height 7
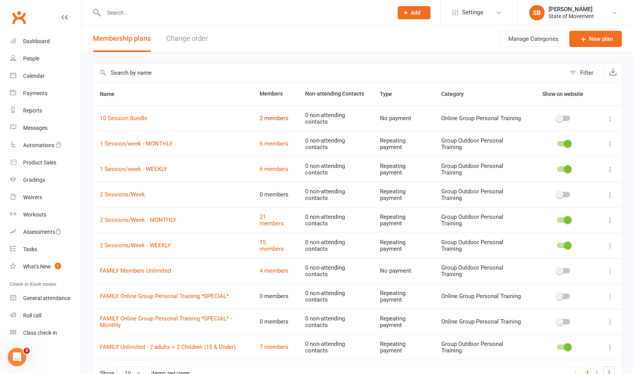
click at [269, 116] on link "2 members" at bounding box center [274, 118] width 29 height 7
click at [273, 144] on link "6 members" at bounding box center [274, 143] width 29 height 7
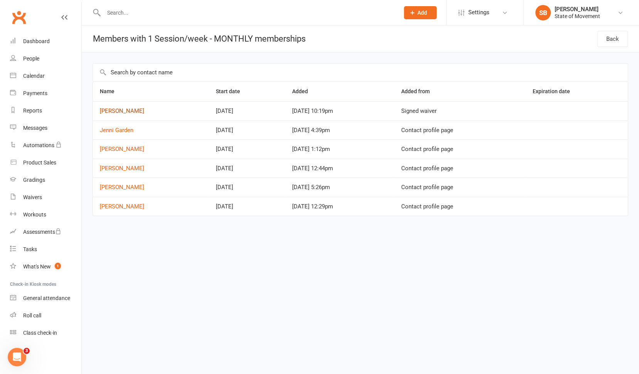
click at [126, 110] on link "Karen Andrews" at bounding box center [122, 111] width 44 height 7
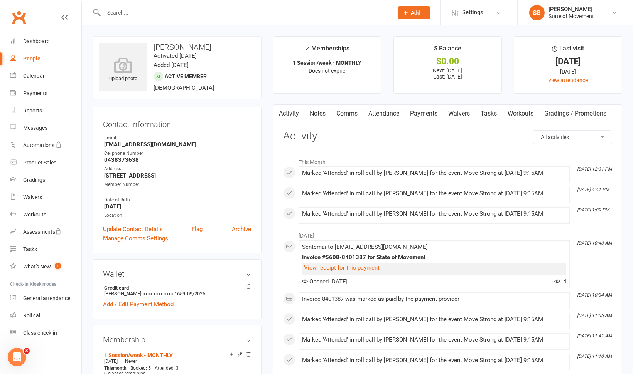
click at [428, 112] on link "Payments" at bounding box center [423, 114] width 38 height 18
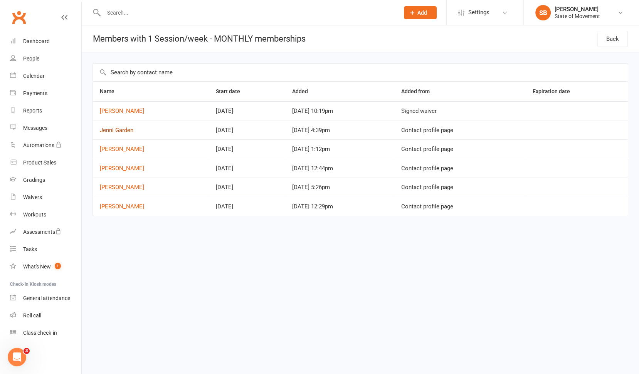
click at [120, 130] on link "Jenni Garden" at bounding box center [117, 130] width 34 height 7
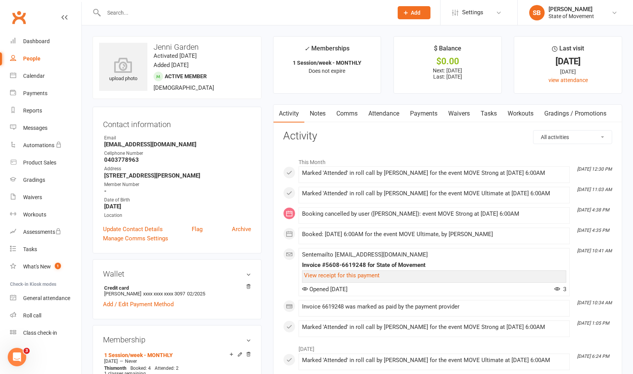
click at [427, 115] on link "Payments" at bounding box center [423, 114] width 38 height 18
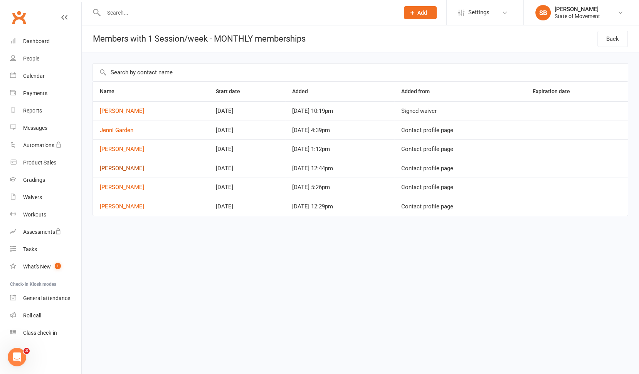
click at [130, 167] on link "[PERSON_NAME]" at bounding box center [122, 168] width 44 height 7
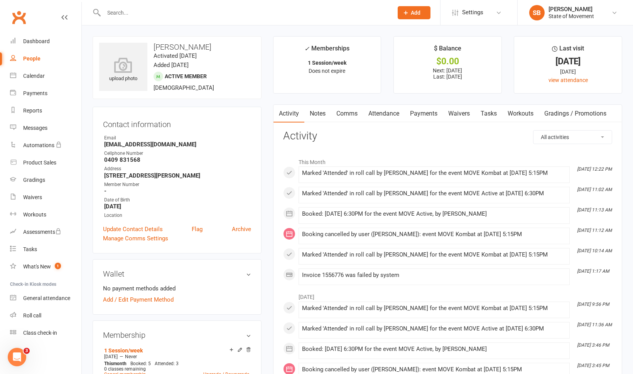
click at [424, 114] on link "Payments" at bounding box center [423, 114] width 38 height 18
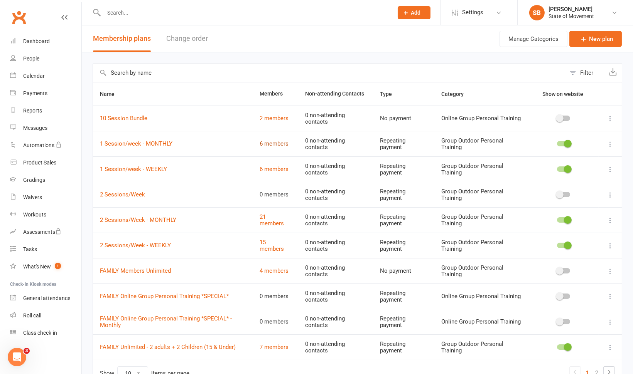
click at [280, 143] on link "6 members" at bounding box center [274, 143] width 29 height 7
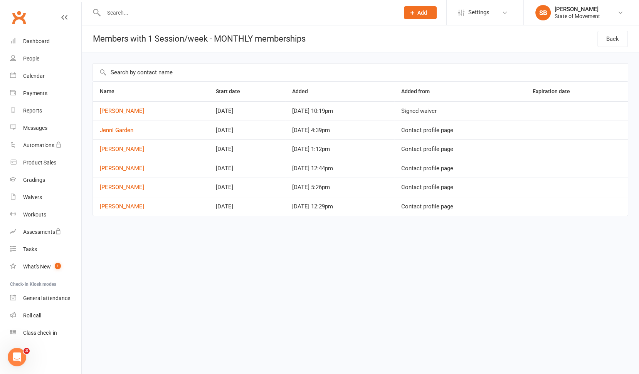
click at [121, 16] on input "text" at bounding box center [247, 12] width 293 height 11
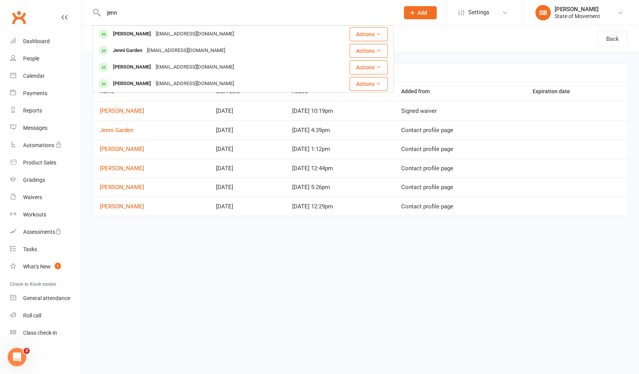
type input "jenn"
click at [143, 82] on div "[PERSON_NAME]" at bounding box center [132, 83] width 43 height 11
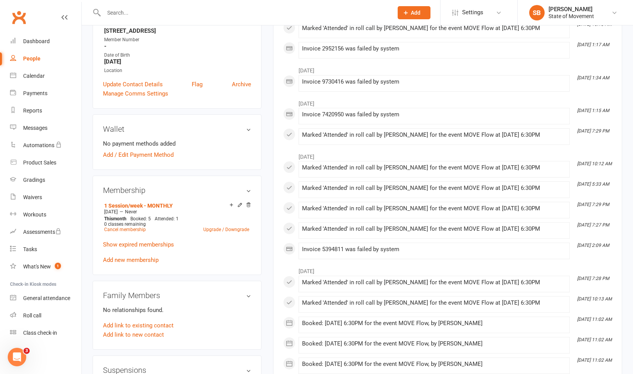
scroll to position [153, 0]
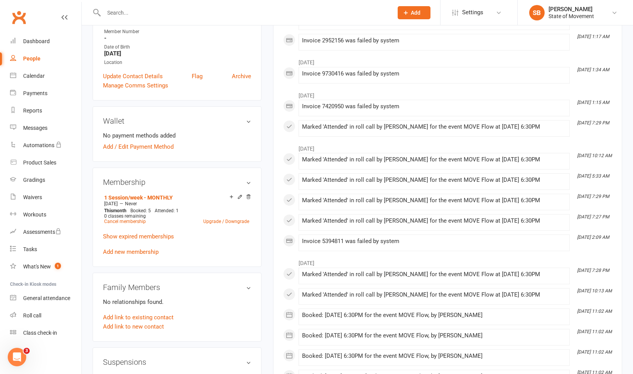
click at [239, 197] on icon at bounding box center [239, 196] width 3 height 3
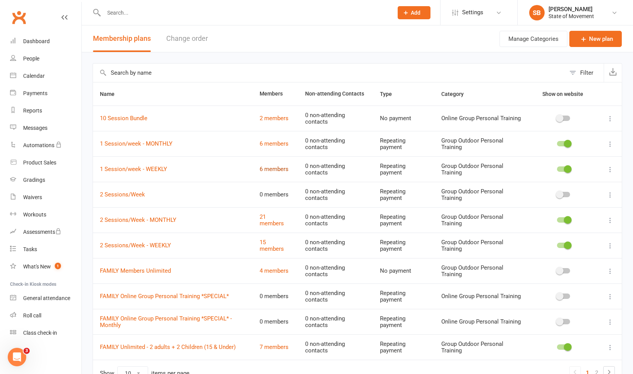
click at [270, 169] on link "6 members" at bounding box center [274, 169] width 29 height 7
click at [263, 222] on link "21 members" at bounding box center [272, 220] width 24 height 13
click at [267, 247] on link "15 members" at bounding box center [272, 245] width 24 height 13
